Goal: Use online tool/utility: Utilize a website feature to perform a specific function

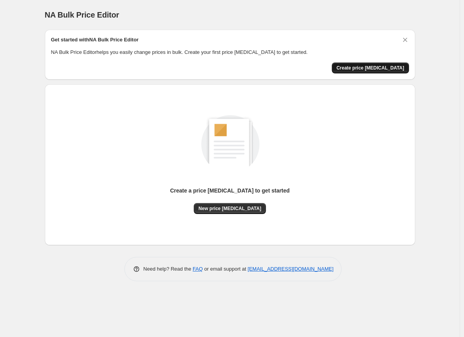
click at [359, 68] on span "Create price [MEDICAL_DATA]" at bounding box center [371, 68] width 68 height 6
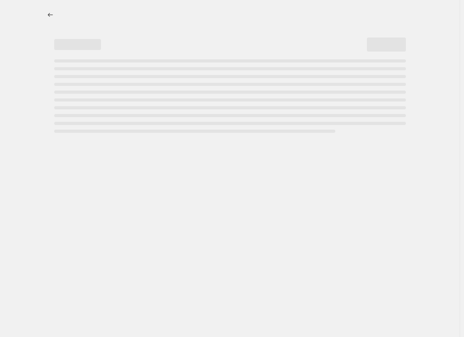
select select "percentage"
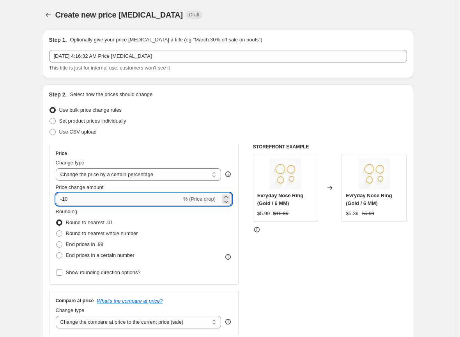
drag, startPoint x: 70, startPoint y: 201, endPoint x: 65, endPoint y: 200, distance: 5.5
click at [65, 200] on input "-10" at bounding box center [119, 199] width 126 height 12
type input "-90"
click at [260, 251] on div "STOREFRONT EXAMPLE Evryday Nose Ring (Gold / 6 MM) $5.99 $16.99 Changed to Evry…" at bounding box center [330, 239] width 154 height 191
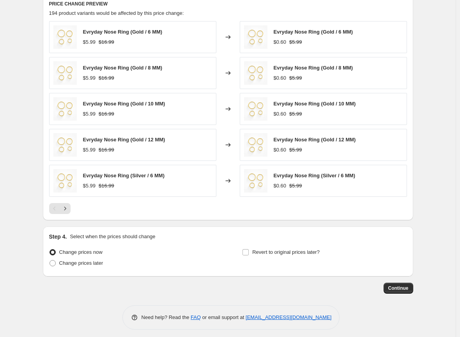
scroll to position [444, 0]
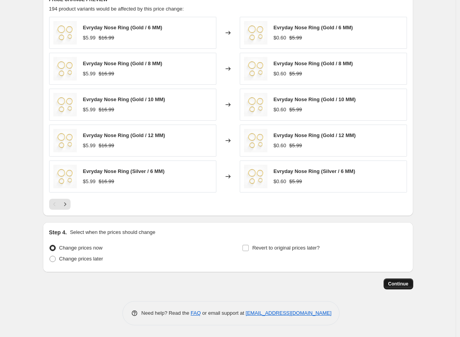
click at [397, 284] on span "Continue" at bounding box center [399, 284] width 20 height 6
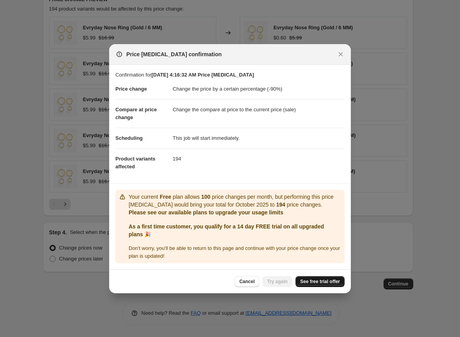
click at [324, 281] on span "See free trial offer" at bounding box center [320, 281] width 40 height 6
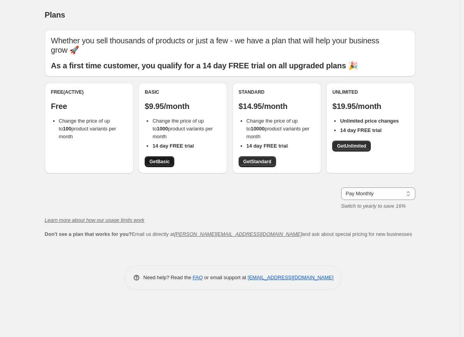
click at [158, 162] on span "Get Basic" at bounding box center [159, 161] width 20 height 6
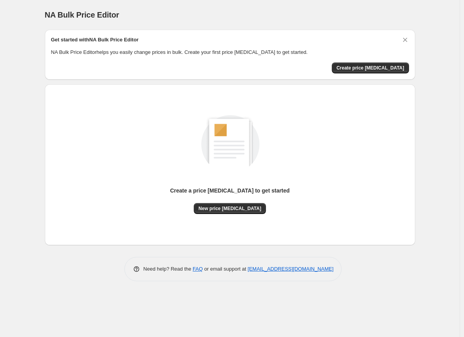
click at [235, 217] on div "Create a price [MEDICAL_DATA] to get started New price [MEDICAL_DATA]" at bounding box center [230, 165] width 358 height 148
click at [237, 208] on span "New price [MEDICAL_DATA]" at bounding box center [230, 208] width 63 height 6
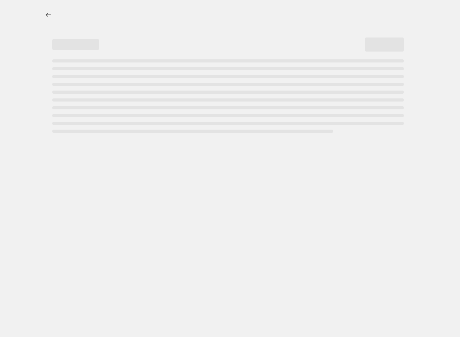
select select "percentage"
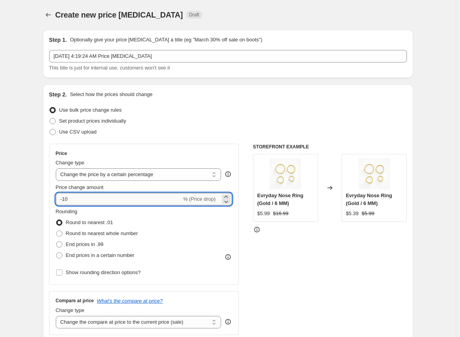
click at [65, 199] on input "-10" at bounding box center [119, 199] width 126 height 12
type input "-90"
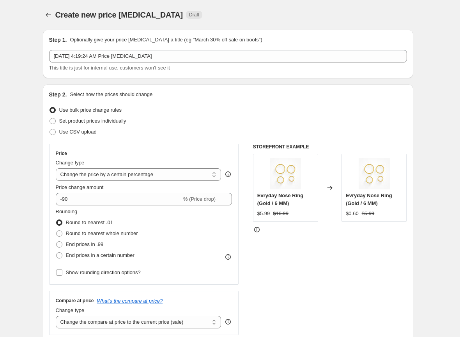
click at [282, 238] on div "STOREFRONT EXAMPLE Evryday Nose Ring (Gold / 6 MM) $5.99 $16.99 Changed to Evry…" at bounding box center [330, 239] width 154 height 191
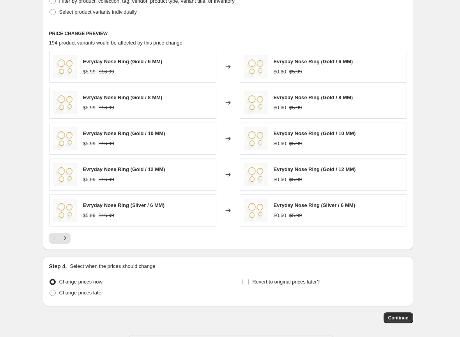
scroll to position [444, 0]
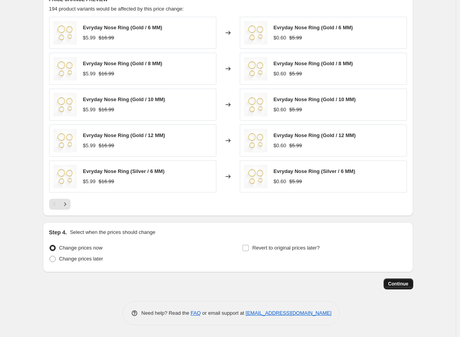
click at [399, 282] on span "Continue" at bounding box center [399, 284] width 20 height 6
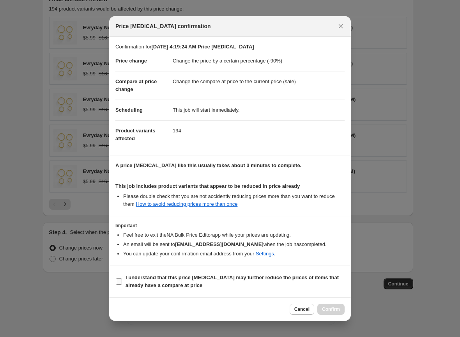
click at [119, 280] on input "I understand that this price [MEDICAL_DATA] may further reduce the prices of it…" at bounding box center [119, 281] width 6 height 6
checkbox input "true"
click at [346, 309] on div "Cancel Confirm" at bounding box center [230, 309] width 242 height 24
click at [343, 309] on button "Confirm" at bounding box center [331, 309] width 27 height 11
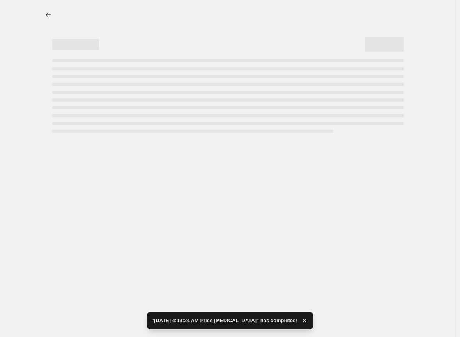
select select "percentage"
